Goal: Transaction & Acquisition: Obtain resource

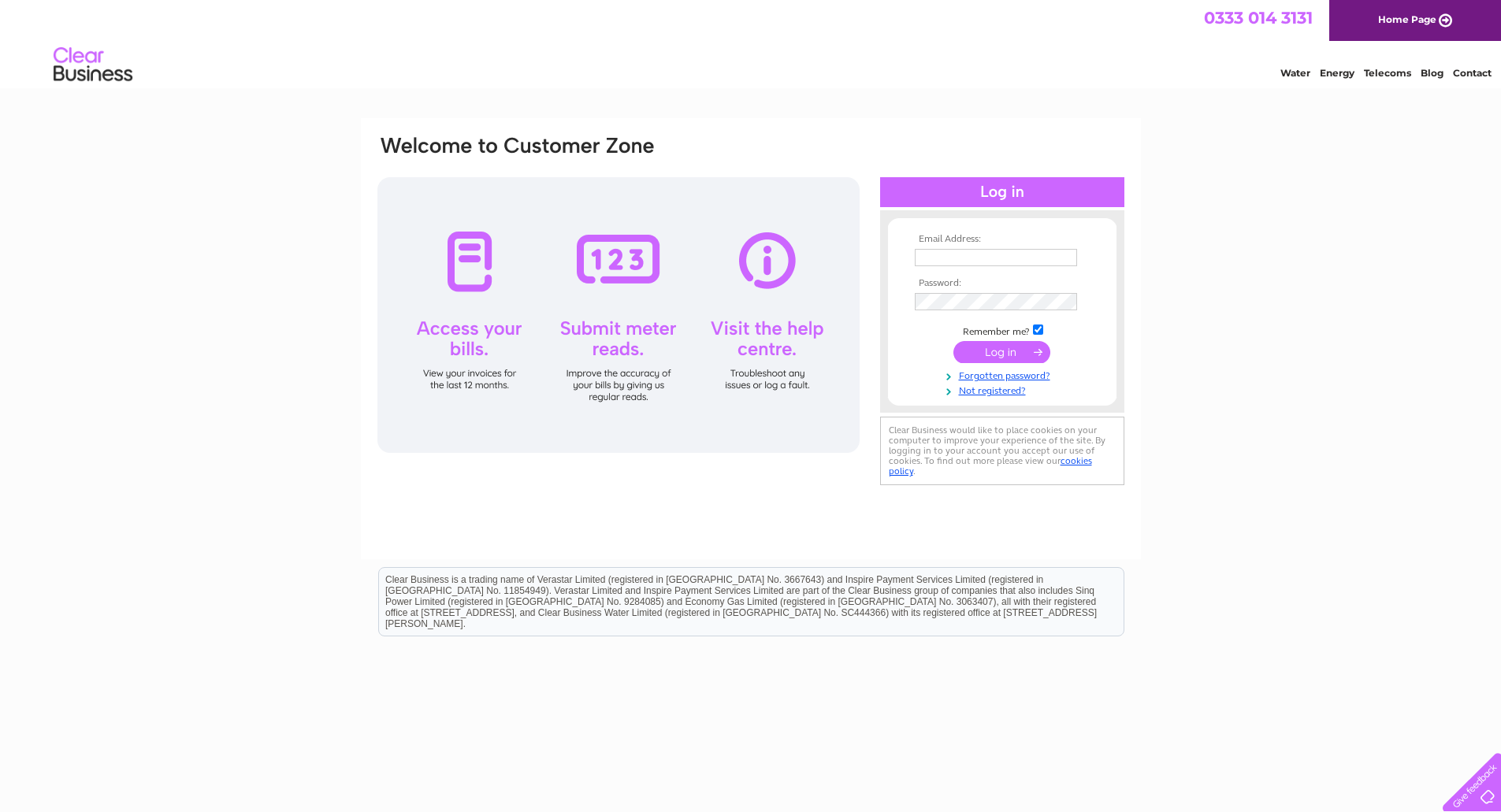
type input "james@woricker.com"
click at [980, 353] on input "submit" at bounding box center [1001, 352] width 97 height 22
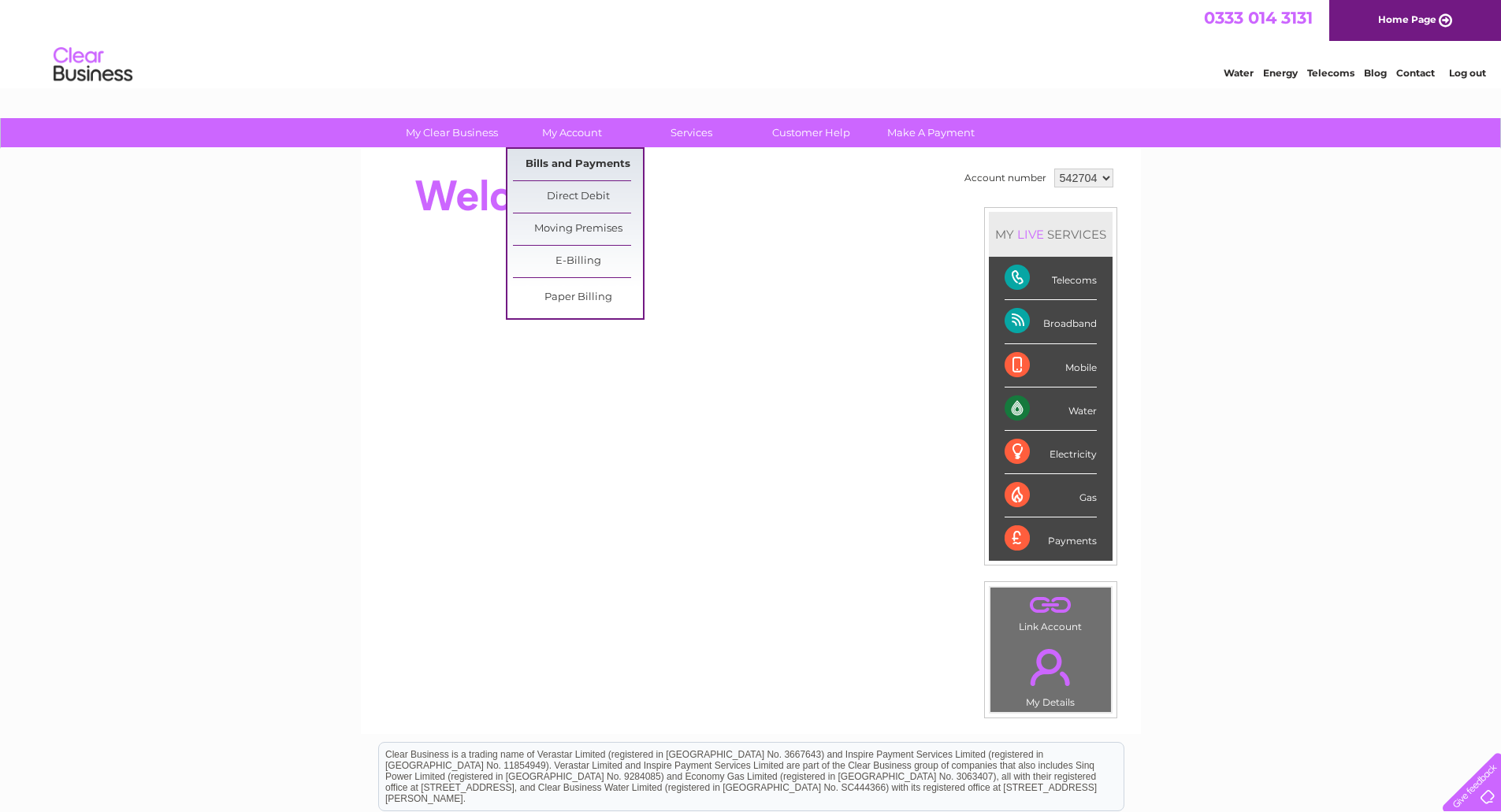
click at [575, 158] on link "Bills and Payments" at bounding box center [577, 164] width 130 height 31
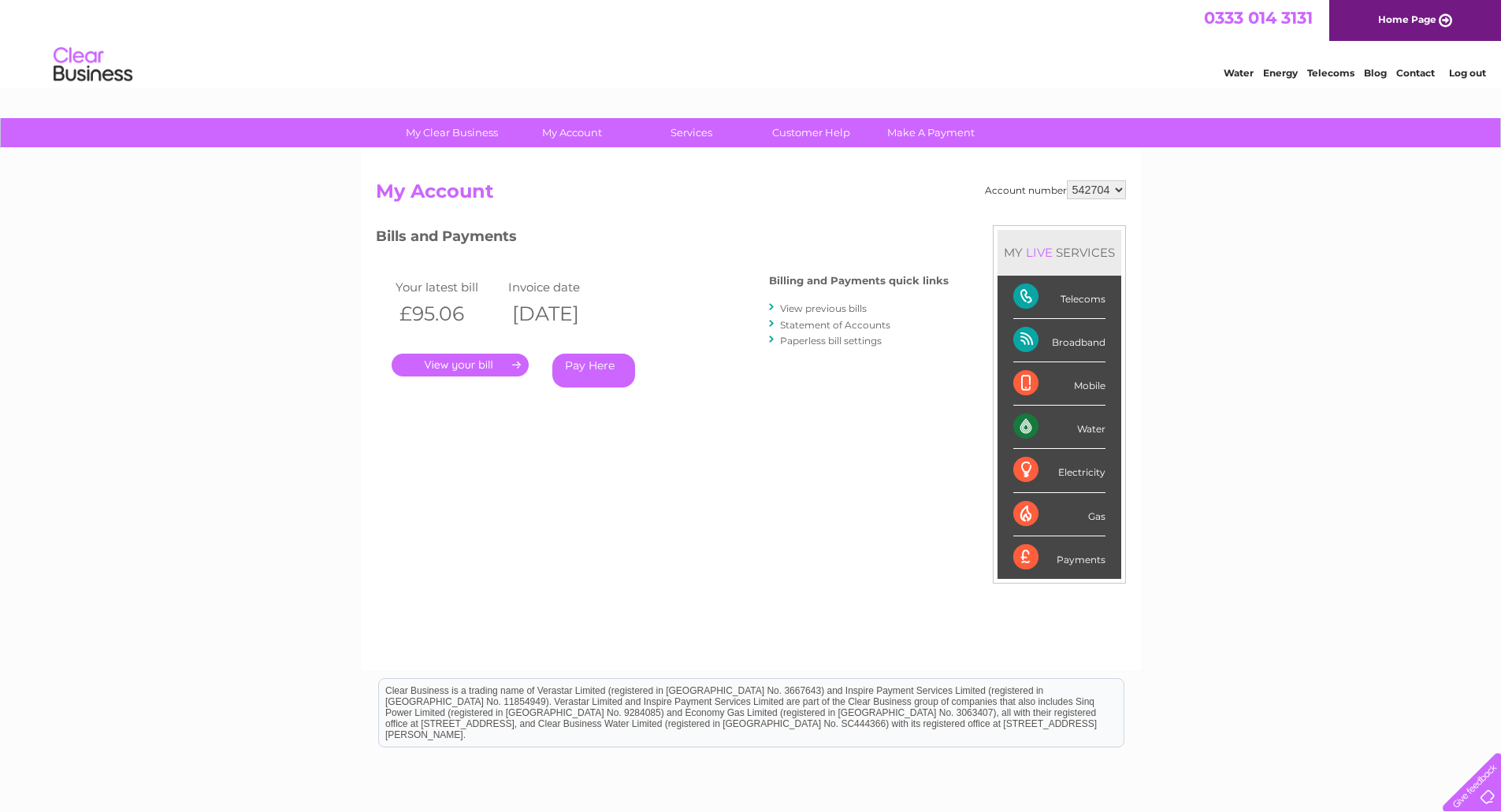
click at [496, 357] on link "." at bounding box center [460, 364] width 137 height 23
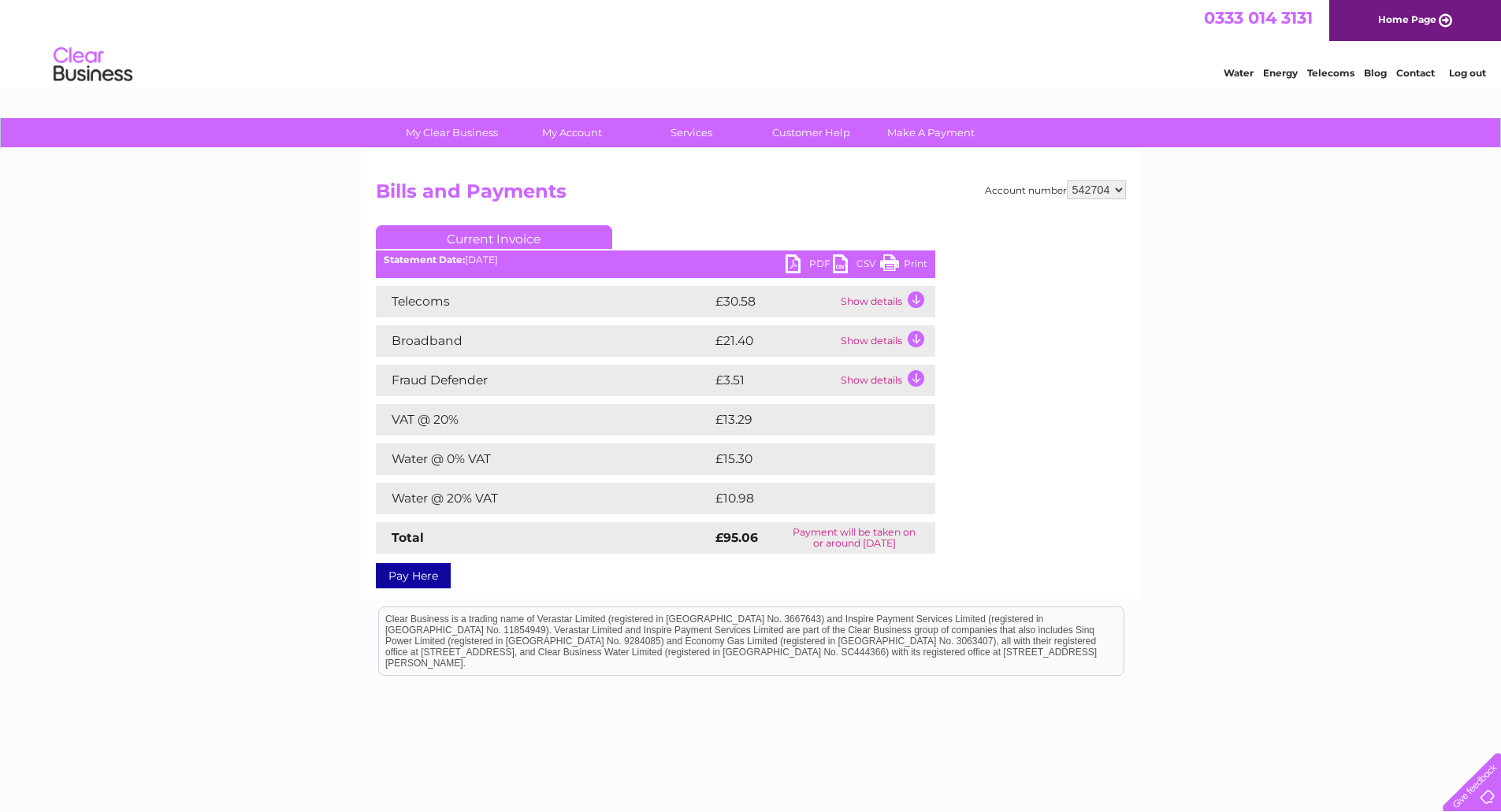
click at [895, 260] on link "Print" at bounding box center [904, 265] width 47 height 23
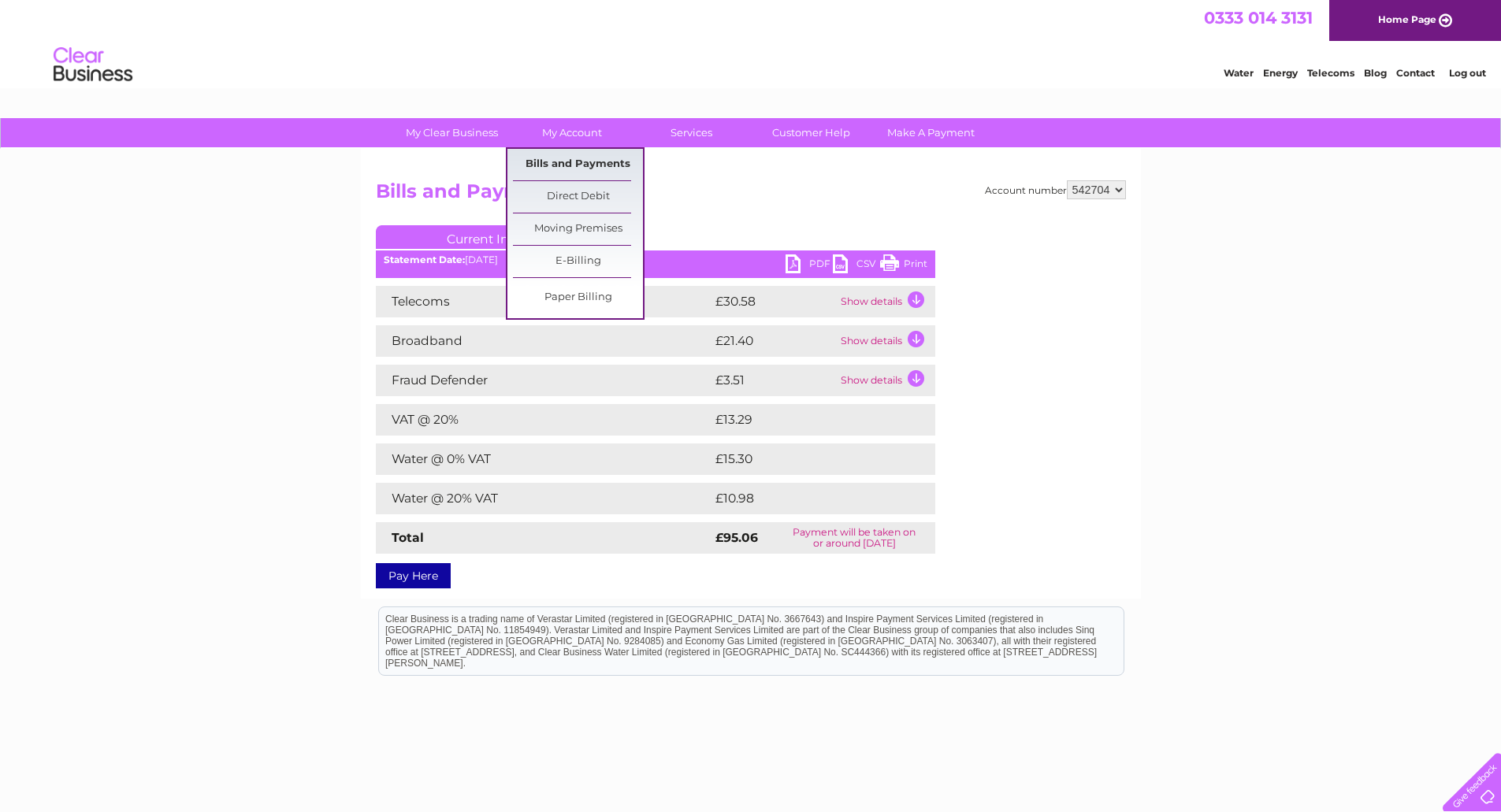
click at [561, 160] on link "Bills and Payments" at bounding box center [577, 164] width 130 height 31
click at [596, 161] on link "Bills and Payments" at bounding box center [577, 164] width 130 height 31
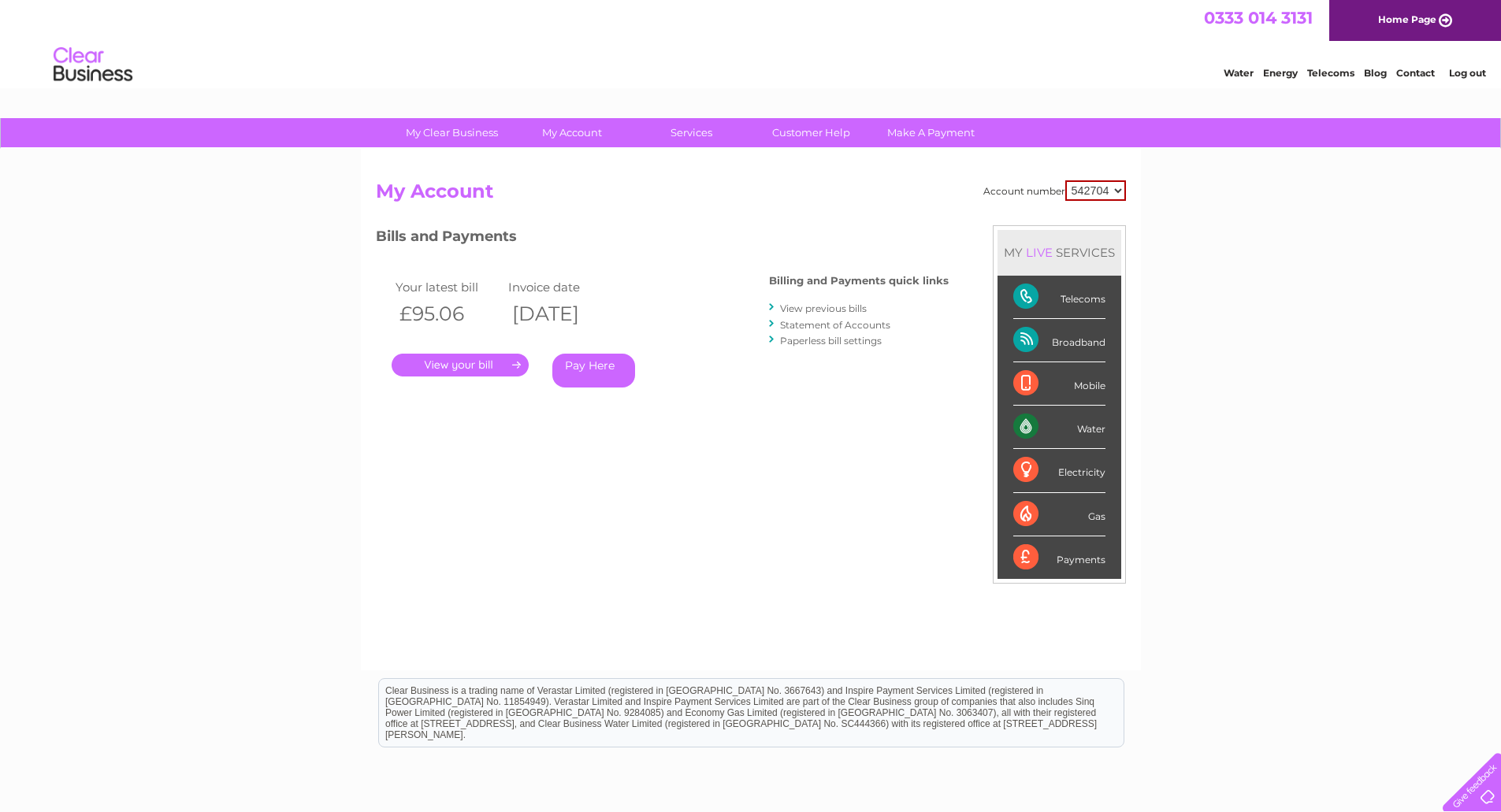
click at [828, 307] on link "View previous bills" at bounding box center [823, 308] width 86 height 12
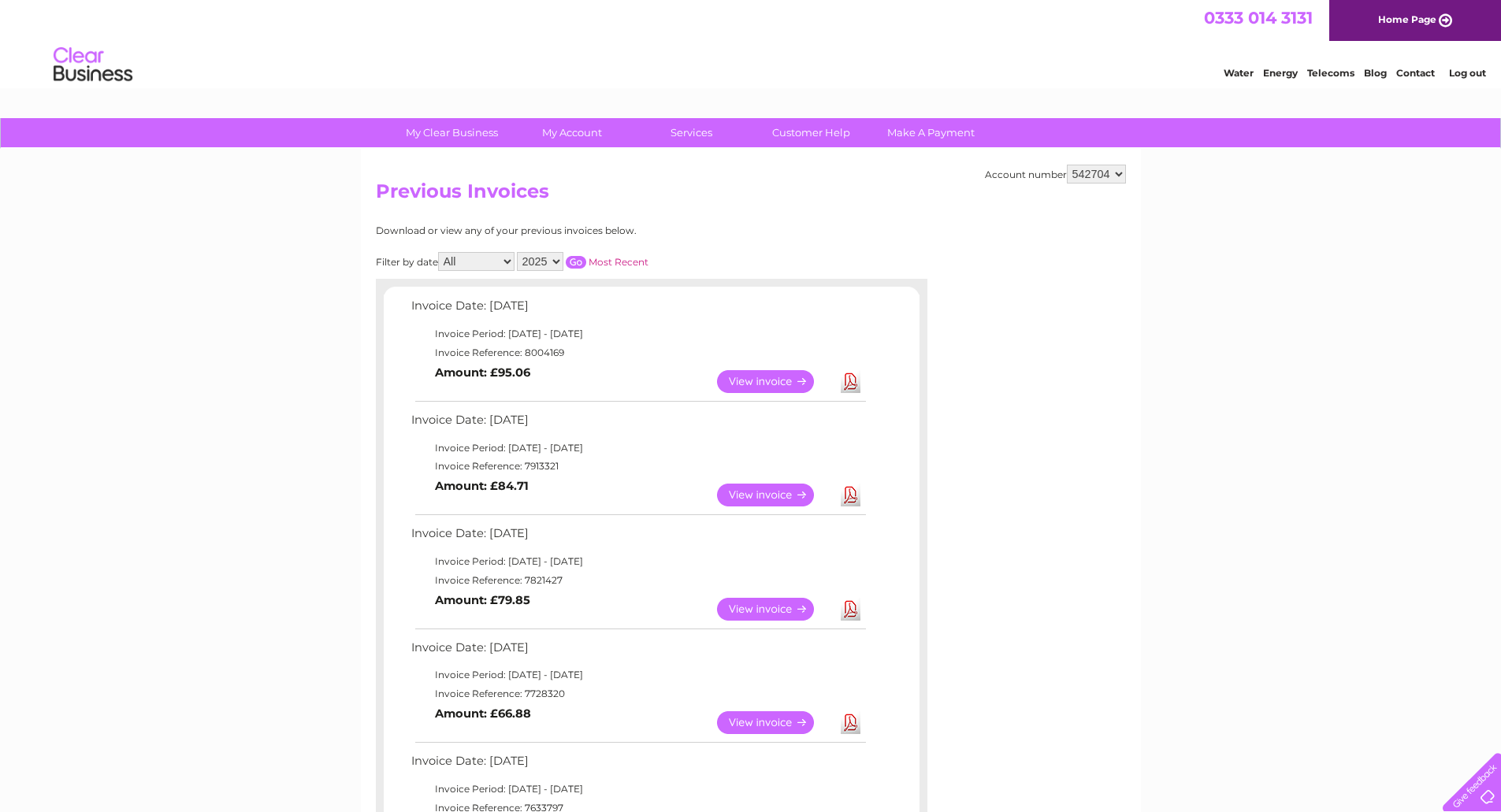
click at [758, 497] on link "View" at bounding box center [775, 495] width 116 height 23
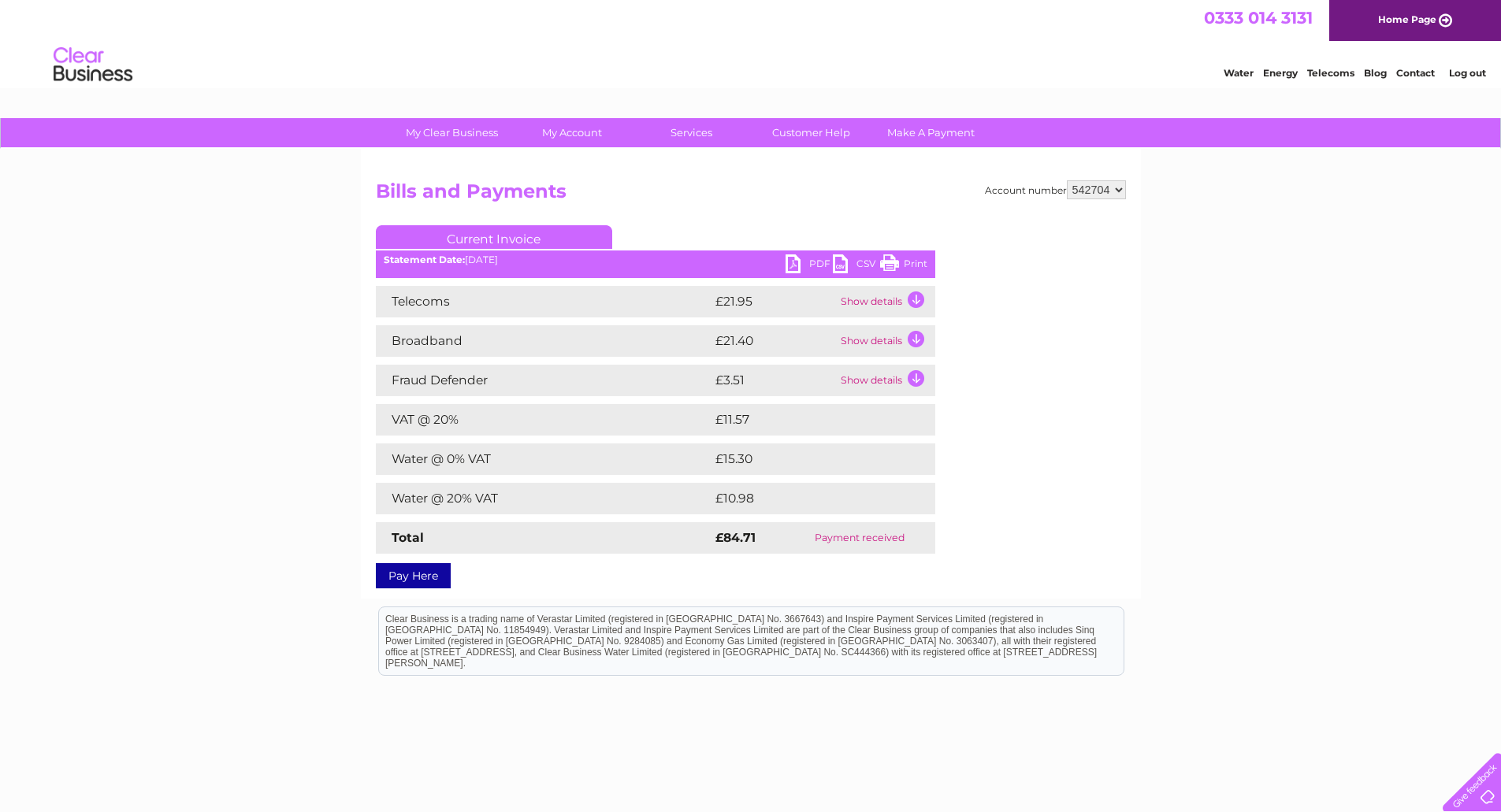
click at [900, 261] on link "Print" at bounding box center [904, 265] width 47 height 23
click at [1468, 76] on link "Log out" at bounding box center [1467, 73] width 37 height 12
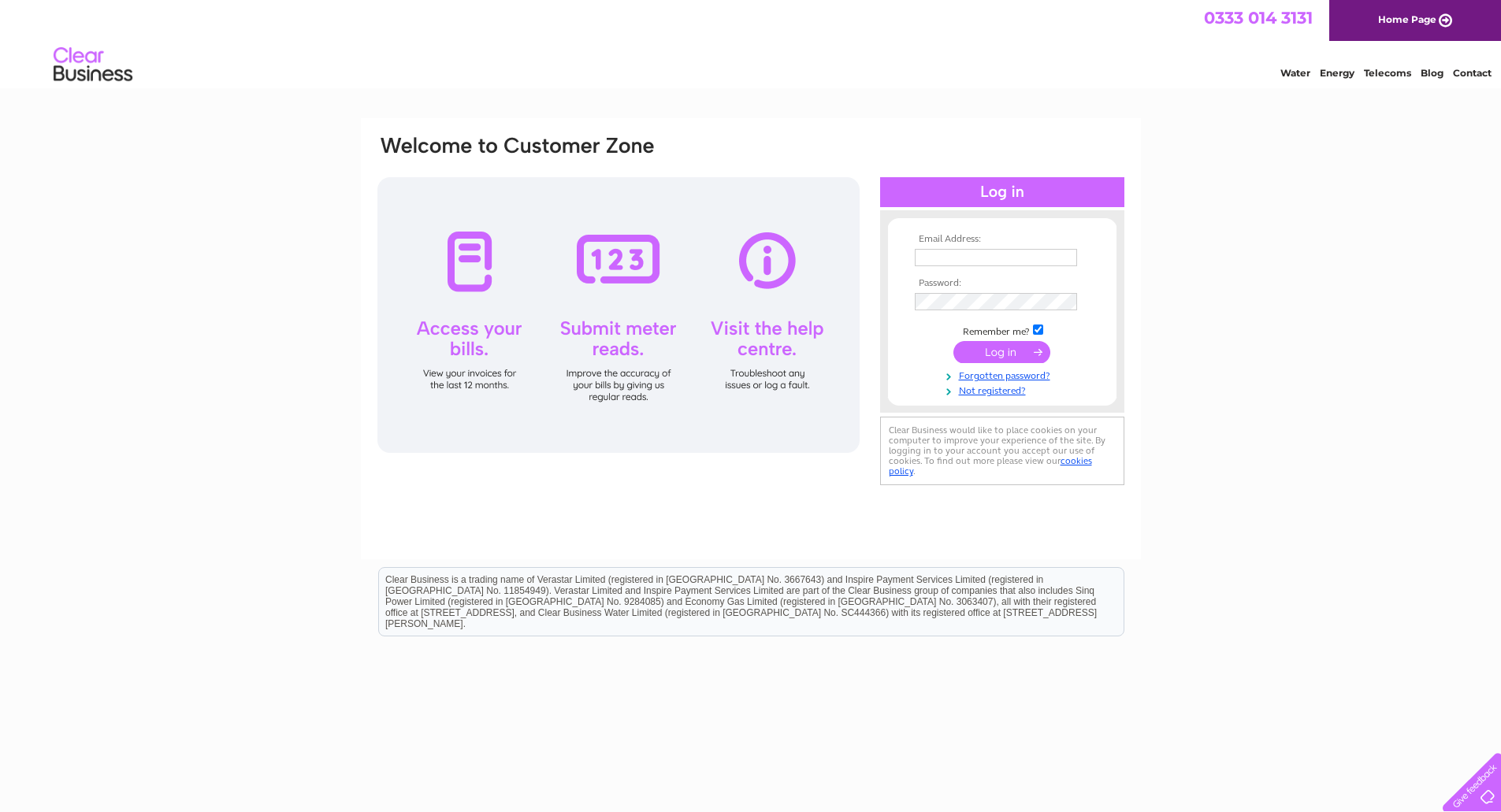
click at [1431, 53] on div "Water Energy Telecoms Blog Contact" at bounding box center [1375, 64] width 252 height 28
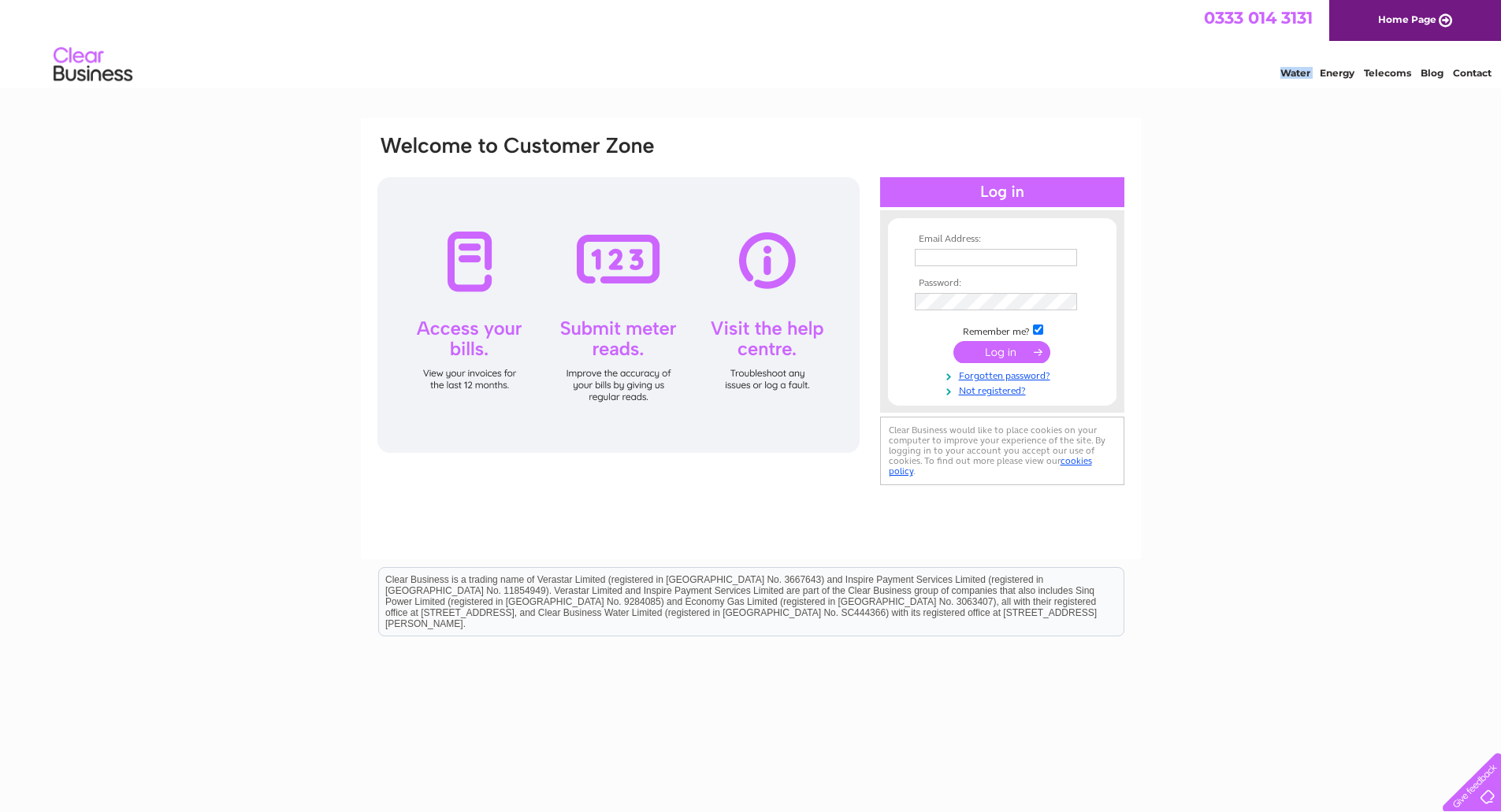
click at [1431, 53] on div "Water Energy Telecoms Blog Contact" at bounding box center [1375, 64] width 252 height 28
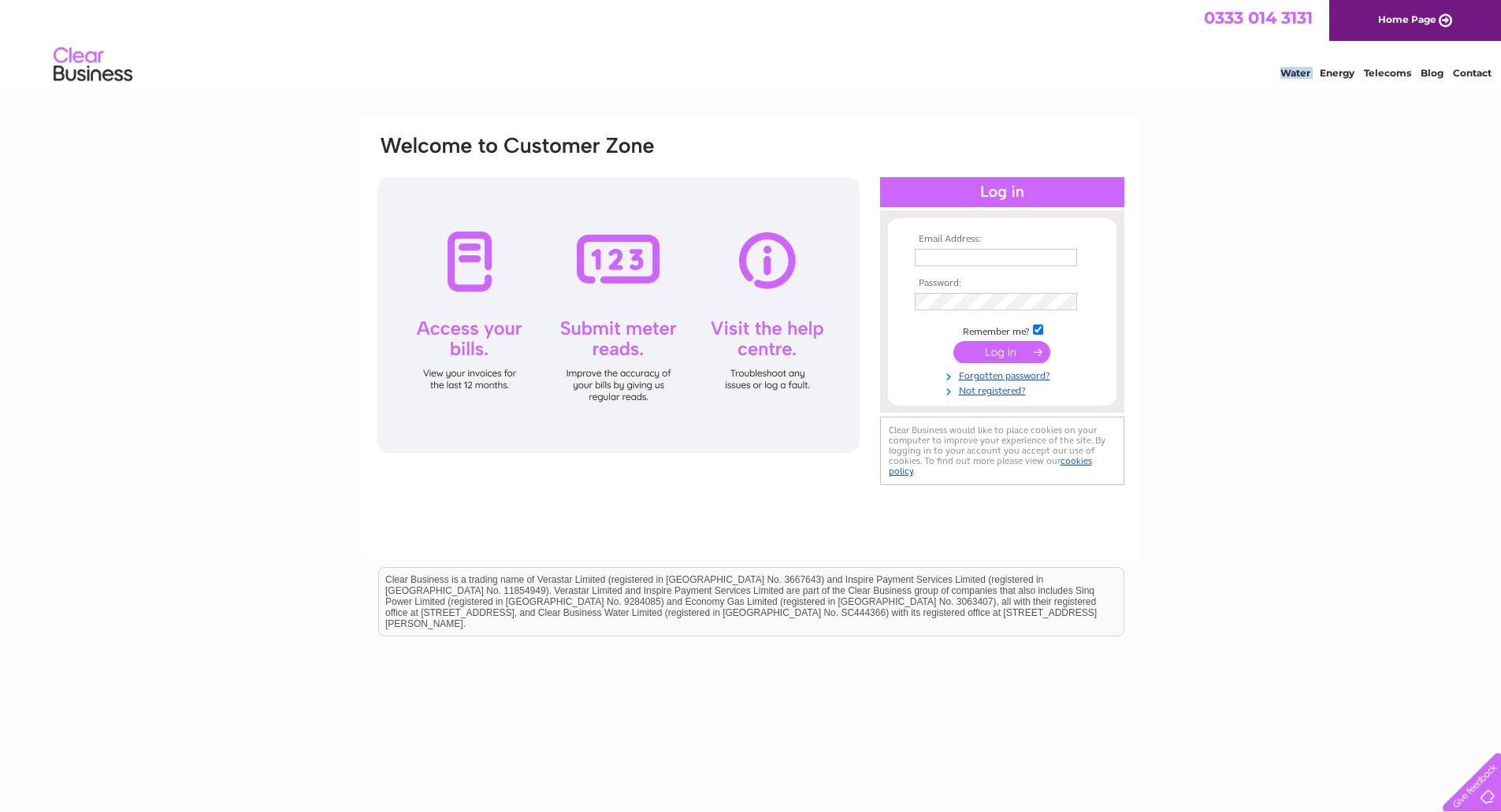
click at [1431, 53] on div "Water Energy Telecoms Blog Contact" at bounding box center [1375, 64] width 252 height 28
drag, startPoint x: 0, startPoint y: 0, endPoint x: 1430, endPoint y: 53, distance: 1431.0
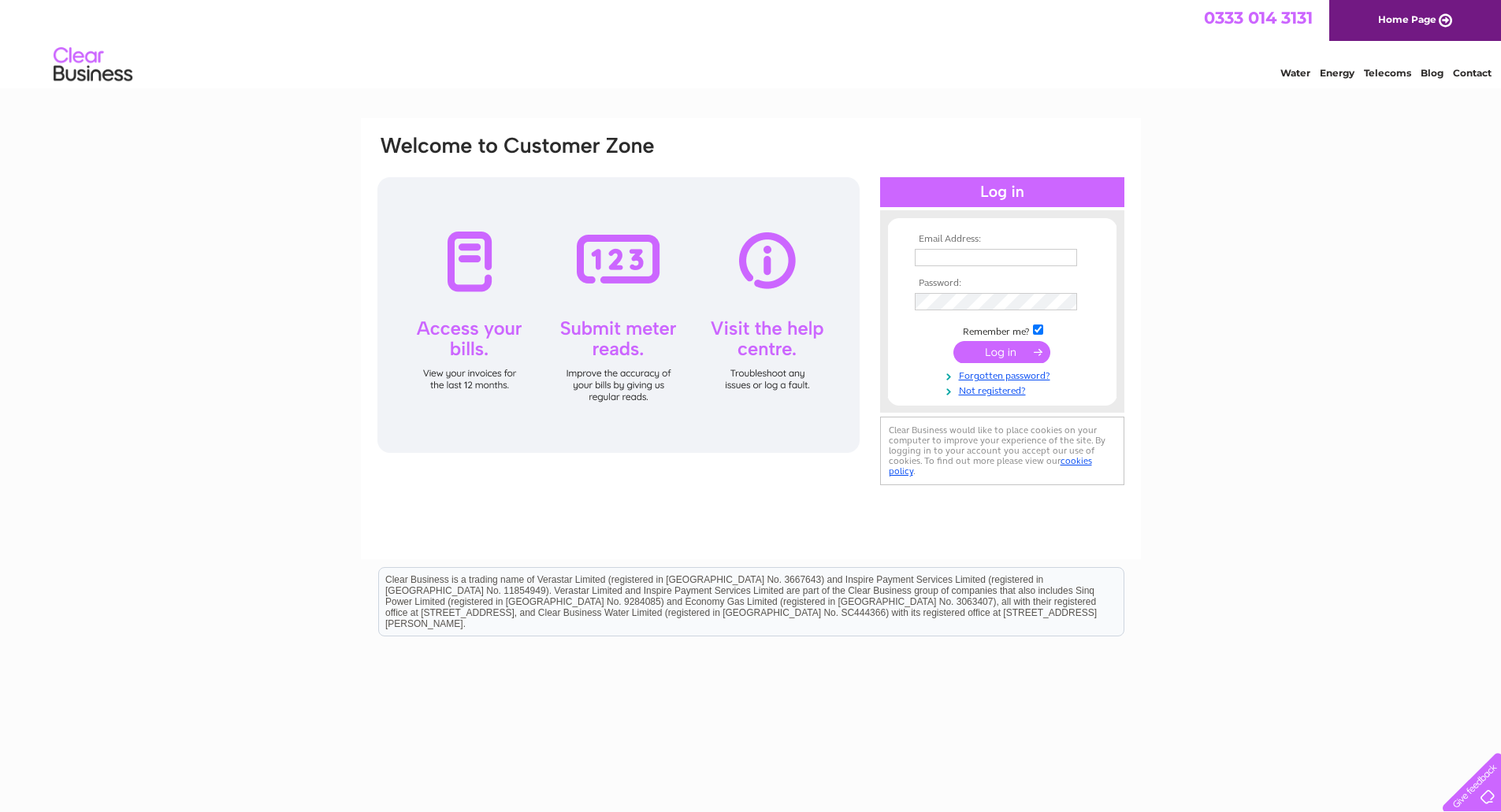
click at [1430, 53] on div "Water Energy Telecoms Blog Contact" at bounding box center [1375, 64] width 252 height 28
click at [1429, 51] on div "Water Energy Telecoms Blog Contact" at bounding box center [1375, 64] width 252 height 28
click at [1429, 50] on div "Water Energy Telecoms Blog Contact" at bounding box center [1375, 64] width 252 height 28
